Goal: Communication & Community: Answer question/provide support

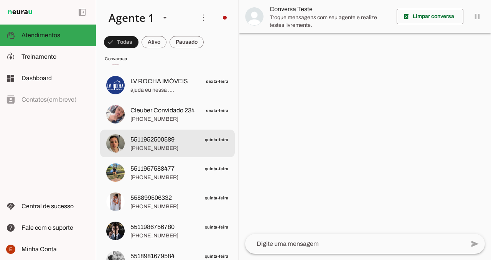
scroll to position [187, 0]
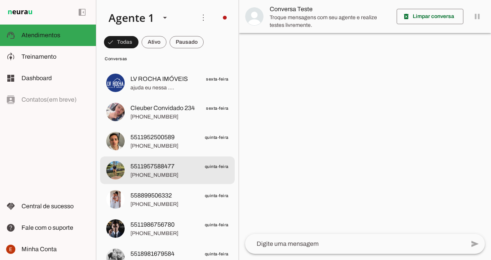
click at [182, 167] on span "5511957588477 quinta-feira" at bounding box center [179, 167] width 98 height 10
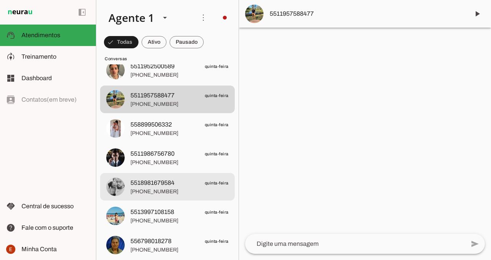
scroll to position [259, 0]
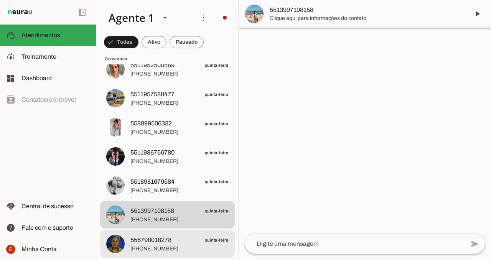
click at [165, 247] on span "[PHONE_NUMBER]" at bounding box center [179, 249] width 98 height 8
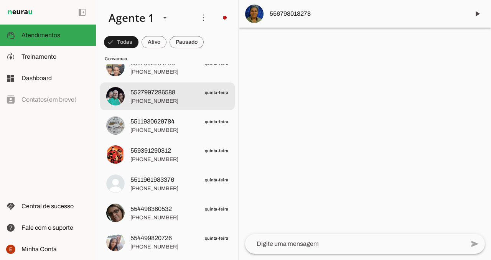
scroll to position [502, 0]
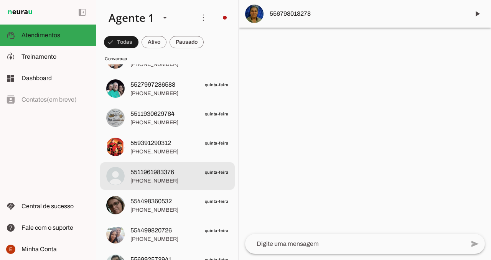
click at [177, 174] on span "5511961983376 quinta-feira" at bounding box center [179, 173] width 98 height 10
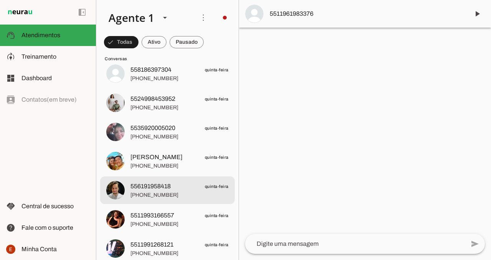
scroll to position [842, 0]
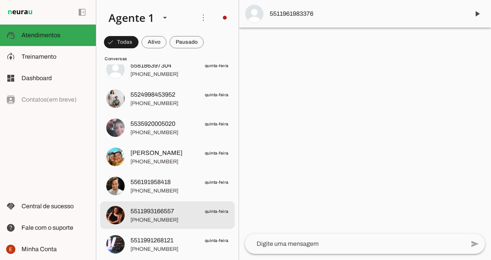
click at [172, 218] on span "[PHONE_NUMBER]" at bounding box center [179, 220] width 98 height 8
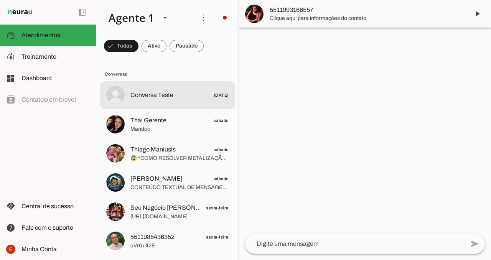
click at [187, 91] on span "Conversa Teste [DATE]" at bounding box center [179, 96] width 98 height 10
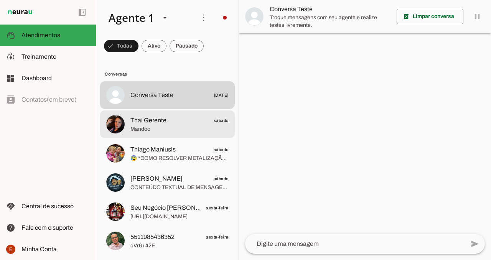
click at [184, 125] on span "Mandoo" at bounding box center [179, 129] width 98 height 8
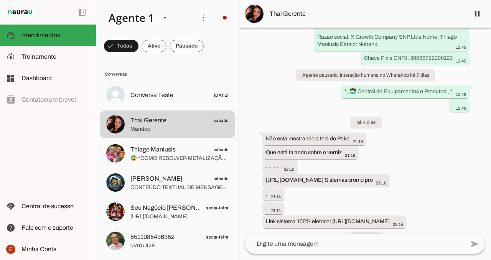
scroll to position [6687, 0]
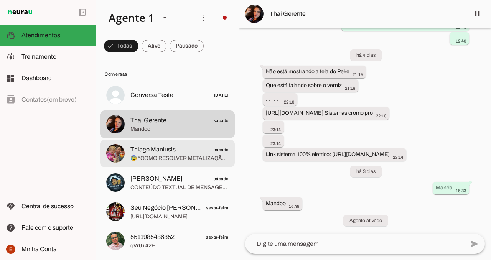
click at [193, 157] on span "😰 *COMO RESOLVER METALIZAÇÃO SEM BRILHO* ❌ Entra agora na live vai em descrição…" at bounding box center [179, 159] width 98 height 8
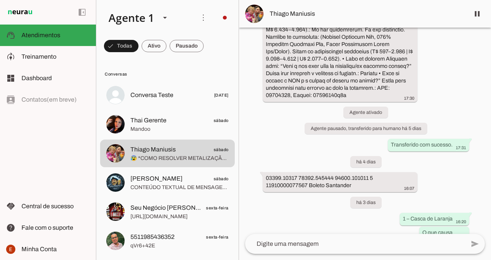
scroll to position [142, 0]
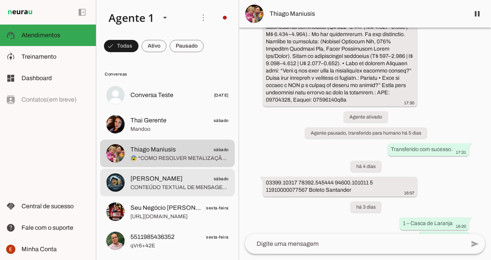
click at [176, 190] on span "CONTEÚDO TEXTUAL DE MENSAGEM COM IMAGEM (URL [URL][DOMAIN_NAME]) :" at bounding box center [179, 188] width 98 height 8
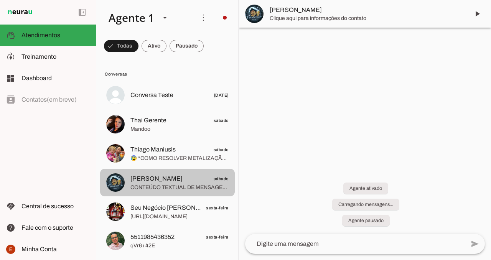
scroll to position [512, 0]
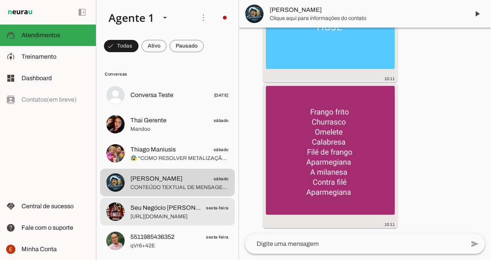
click at [176, 209] on span "Seu Negócio [PERSON_NAME]" at bounding box center [165, 207] width 71 height 9
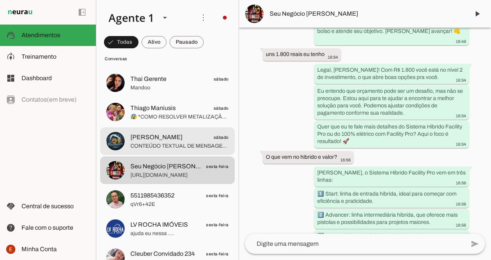
scroll to position [46, 0]
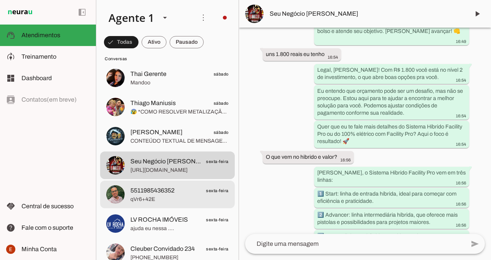
click at [189, 193] on span "5511985436352 sexta-feira" at bounding box center [179, 191] width 98 height 10
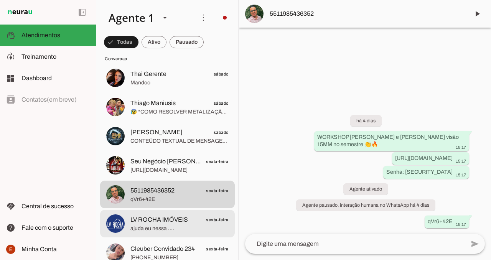
click at [175, 222] on span "LV ROCHA IMÓVEIS" at bounding box center [159, 219] width 58 height 9
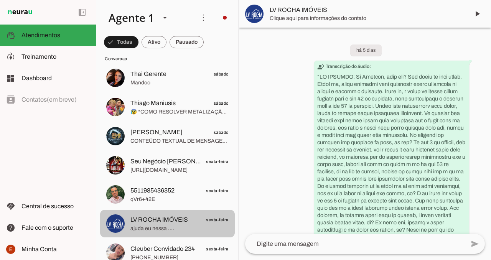
scroll to position [1539, 0]
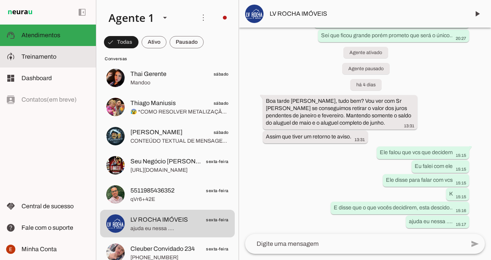
click at [36, 63] on md-item "model_training Treinamento Treinamento" at bounding box center [48, 56] width 96 height 21
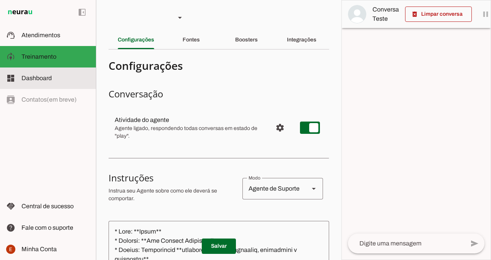
click at [57, 82] on slot at bounding box center [55, 78] width 68 height 9
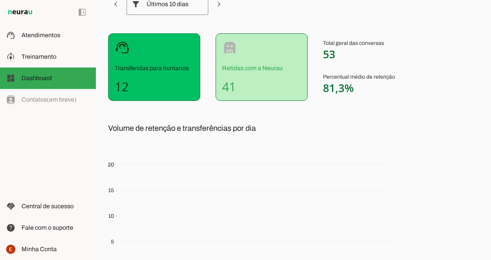
scroll to position [141, 0]
